Goal: Book appointment/travel/reservation

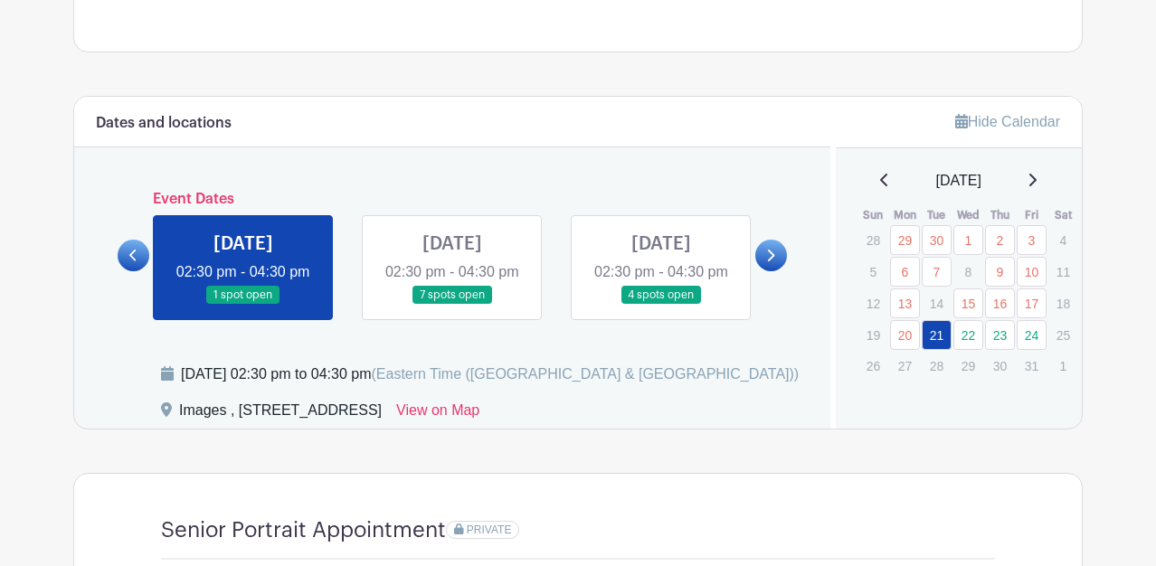
scroll to position [879, 0]
click at [966, 333] on link "22" at bounding box center [969, 335] width 30 height 30
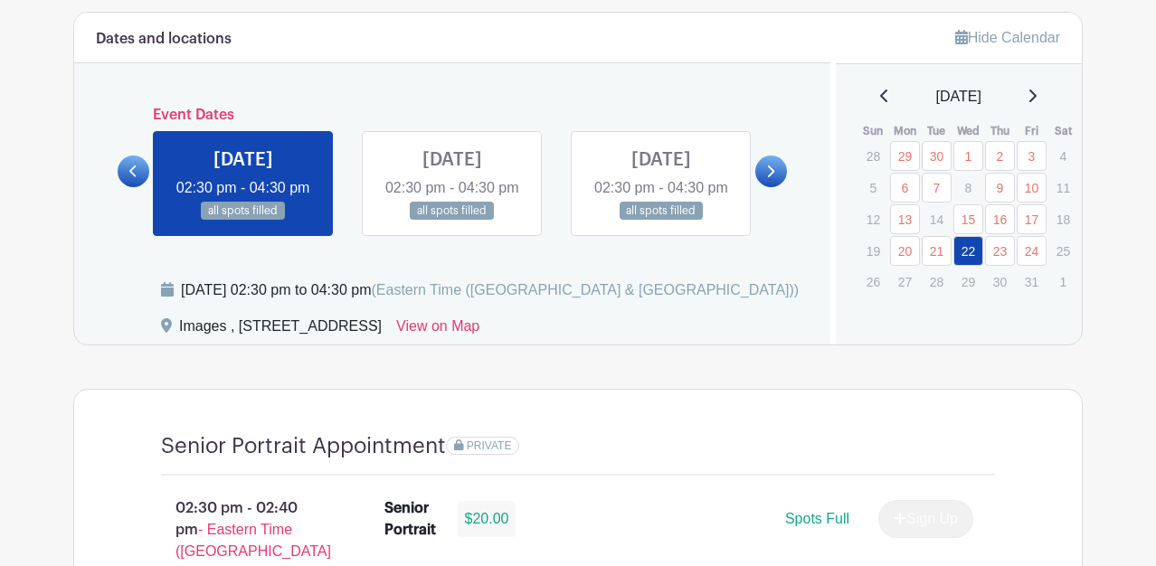
scroll to position [908, 0]
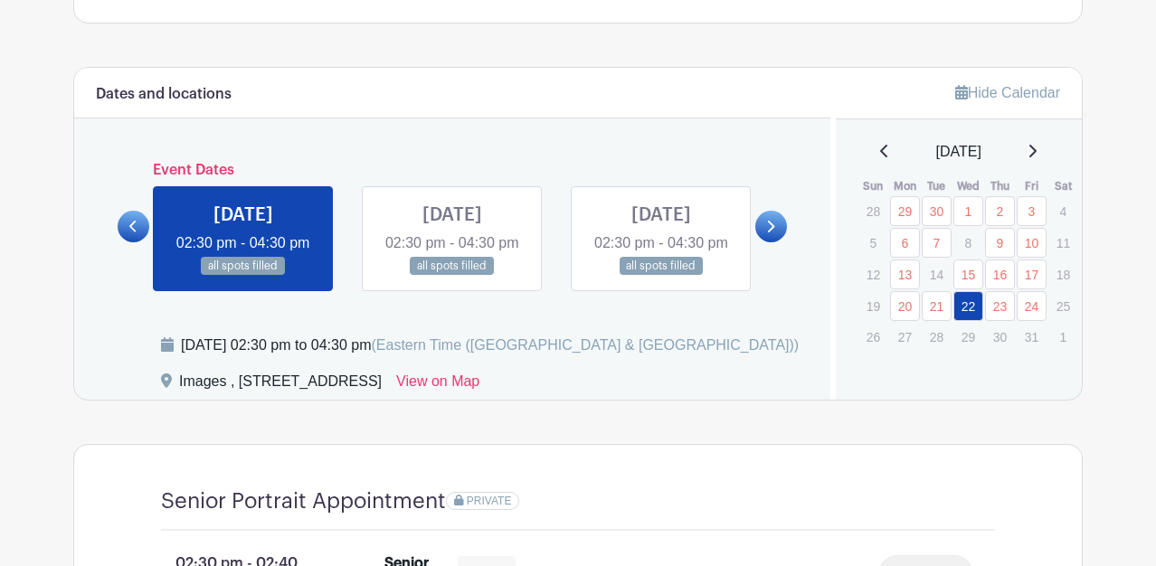
click at [1037, 149] on icon at bounding box center [1032, 151] width 9 height 14
click at [935, 289] on p "18" at bounding box center [937, 300] width 30 height 28
click at [936, 259] on p "11" at bounding box center [937, 270] width 30 height 28
click at [883, 157] on div "[DATE]" at bounding box center [960, 152] width 204 height 22
click at [880, 150] on icon at bounding box center [884, 151] width 9 height 14
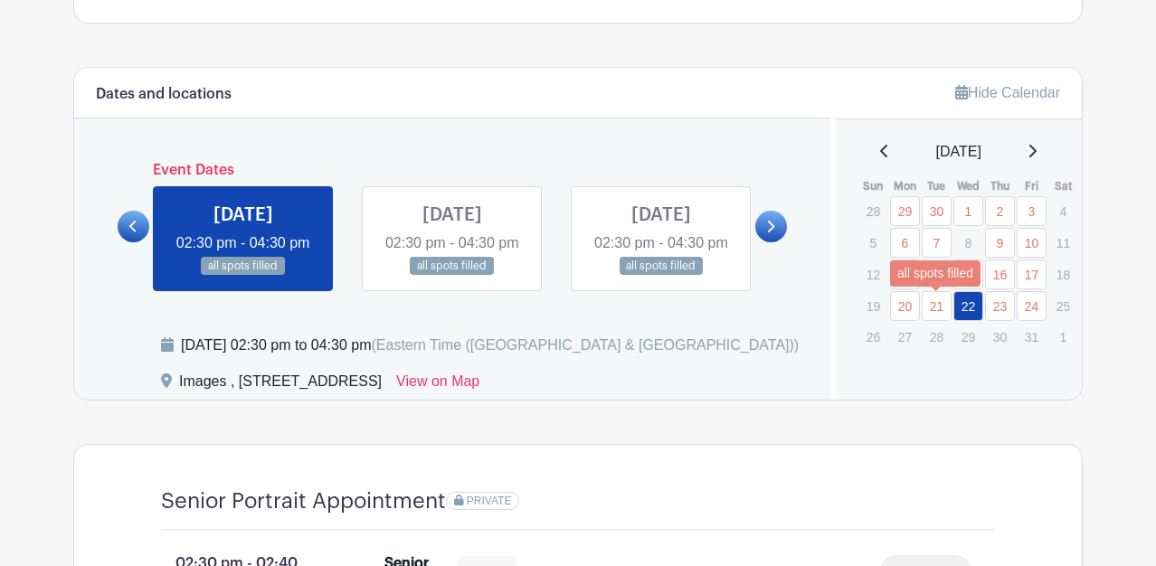
click at [936, 309] on link "21" at bounding box center [937, 306] width 30 height 30
click at [994, 312] on link "23" at bounding box center [1000, 306] width 30 height 30
click at [1041, 312] on link "24" at bounding box center [1032, 306] width 30 height 30
click at [964, 272] on link "15" at bounding box center [969, 275] width 30 height 30
click at [1003, 275] on link "16" at bounding box center [1000, 275] width 30 height 30
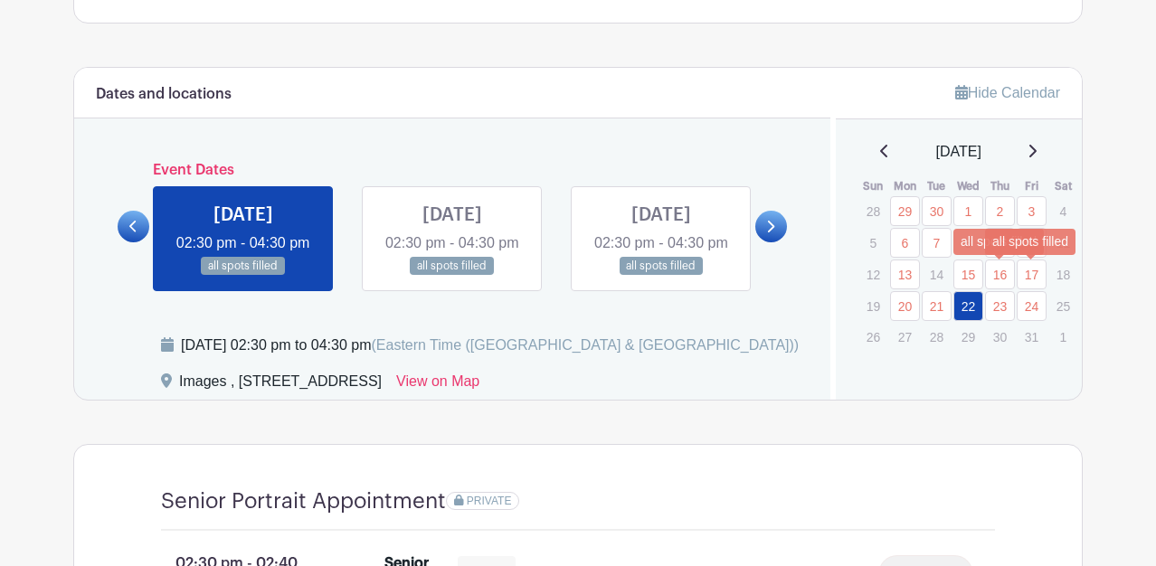
click at [1031, 271] on link "17" at bounding box center [1032, 275] width 30 height 30
click at [932, 236] on link "7" at bounding box center [937, 243] width 30 height 30
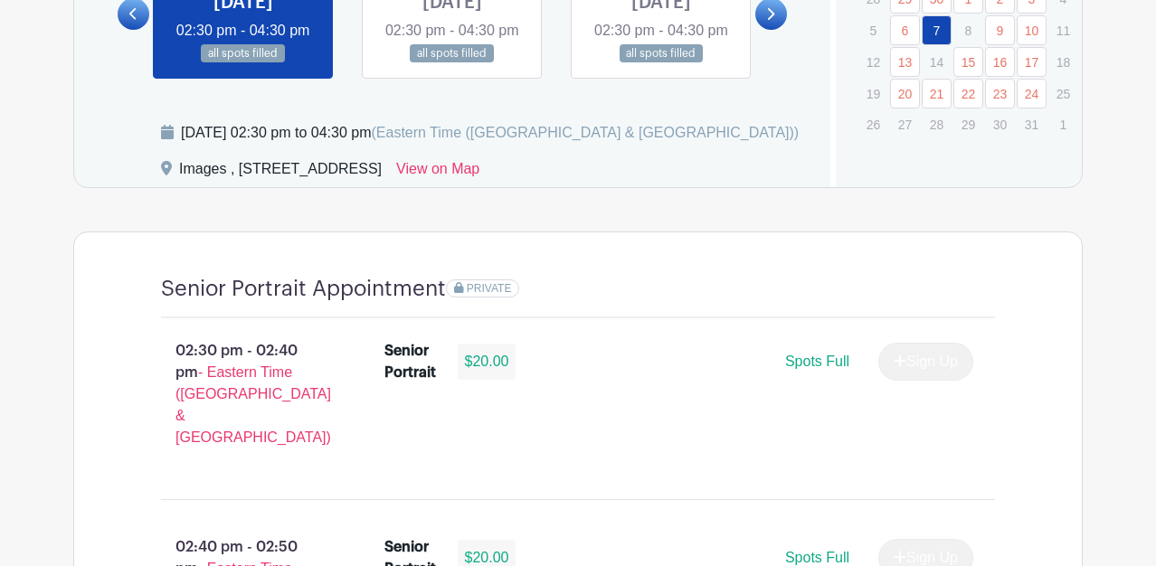
scroll to position [625, 0]
